Goal: Transaction & Acquisition: Purchase product/service

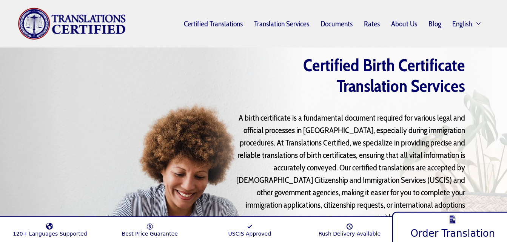
click at [464, 225] on link "Order Translation" at bounding box center [453, 226] width 122 height 33
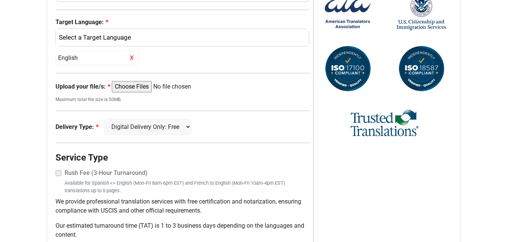
scroll to position [334, 0]
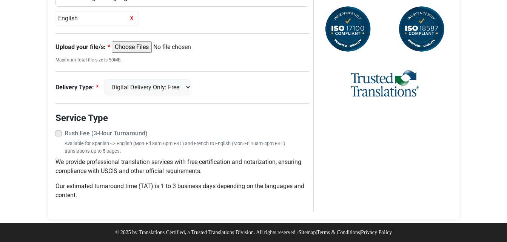
click at [65, 133] on label "Rush Fee (3-Hour Turnaround)" at bounding box center [187, 133] width 245 height 9
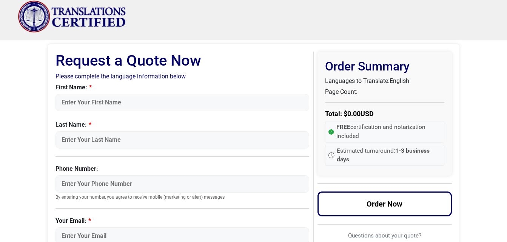
scroll to position [0, 0]
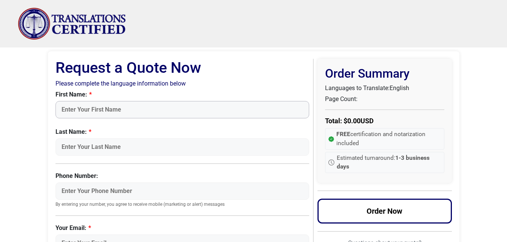
click at [175, 107] on input "First Name:" at bounding box center [183, 109] width 254 height 17
type input "[PERSON_NAME]"
type input "Lor"
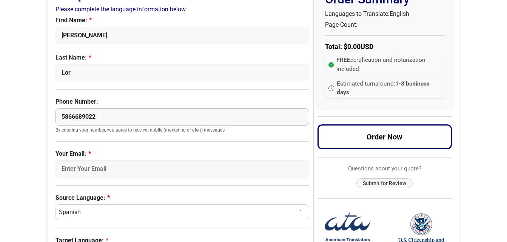
scroll to position [76, 0]
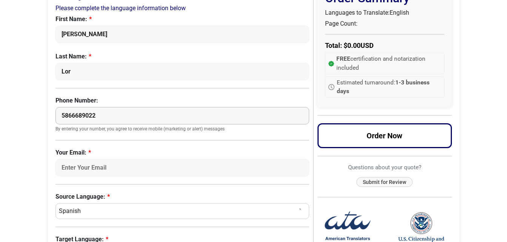
type input "5866689022"
click at [150, 167] on input "Your Email:" at bounding box center [183, 167] width 254 height 17
type input "xplor2412@gmail.com"
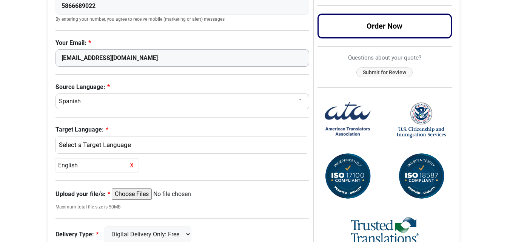
scroll to position [189, 0]
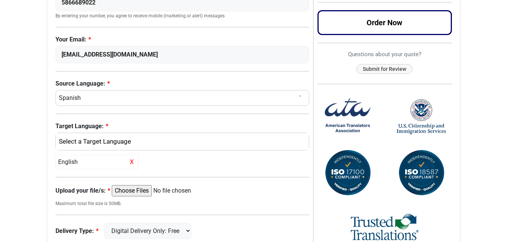
click at [89, 96] on select "Select a Language Afrikaans Albanian Amharic Arabic Armenian Belarusian Bulgari…" at bounding box center [183, 98] width 254 height 16
select select "Thai"
click at [56, 90] on select "Select a Language Afrikaans Albanian Amharic Arabic Armenian Belarusian Bulgari…" at bounding box center [183, 98] width 254 height 16
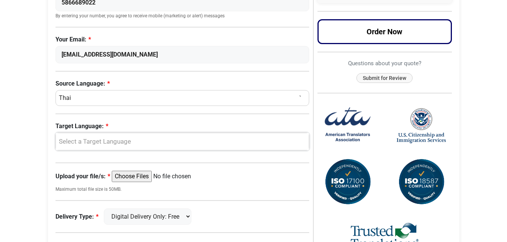
click at [99, 140] on div "Select a Target Language" at bounding box center [181, 142] width 242 height 10
click at [91, 176] on link "English" at bounding box center [182, 179] width 253 height 12
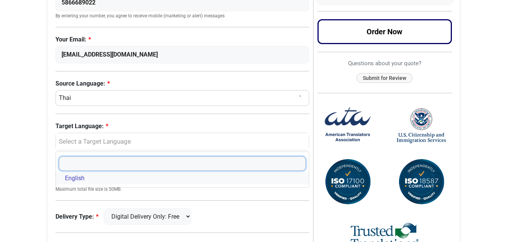
select select "English"
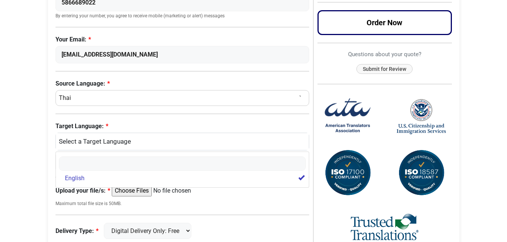
click at [17, 157] on body "Skip to content Menu Menu Certified Translations Translation Services Documents…" at bounding box center [253, 98] width 507 height 575
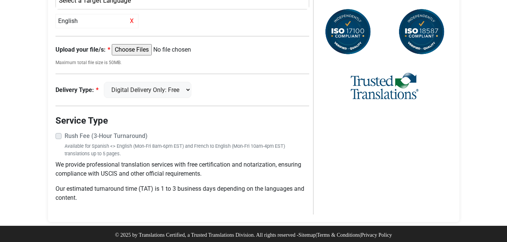
scroll to position [334, 0]
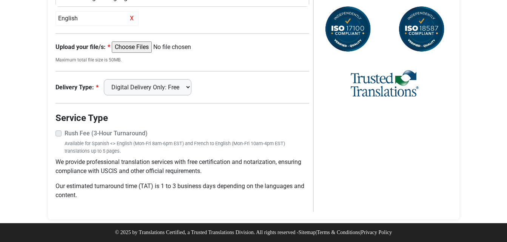
click at [187, 86] on select "Digital Delivery Only: Free FedEx 2 Day: $15" at bounding box center [148, 87] width 88 height 16
select select "fedex-2day"
click at [107, 79] on select "Digital Delivery Only: Free FedEx 2 Day: $15" at bounding box center [148, 87] width 88 height 16
click at [65, 133] on label "Rush Fee (3-Hour Turnaround)" at bounding box center [187, 133] width 245 height 9
click at [190, 87] on select "Digital Delivery Only: Free FedEx 2 Day: $15" at bounding box center [148, 87] width 88 height 16
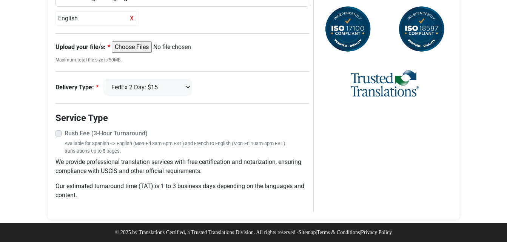
click at [234, 88] on div "Delivery Type: Digital Delivery Only: Free FedEx 2 Day: $15" at bounding box center [183, 87] width 254 height 16
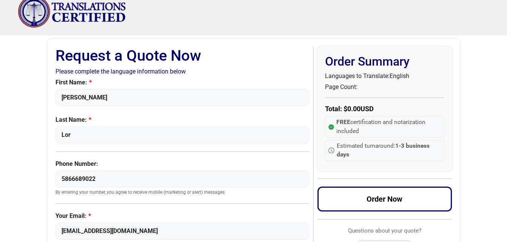
scroll to position [0, 0]
